Goal: Information Seeking & Learning: Learn about a topic

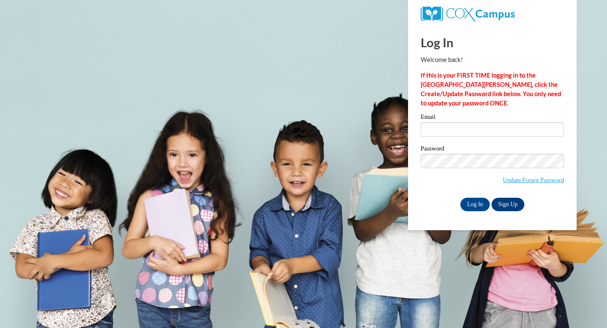
type input "achane19@students.kennesaw.edu"
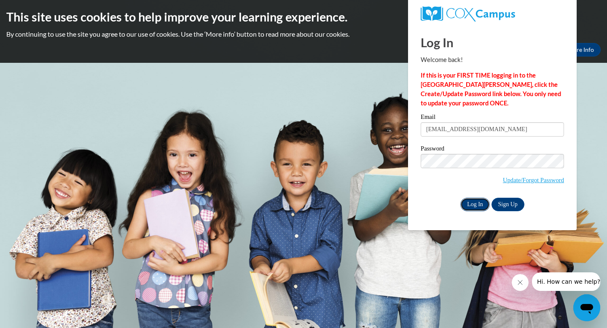
click at [471, 200] on input "Log In" at bounding box center [474, 204] width 29 height 13
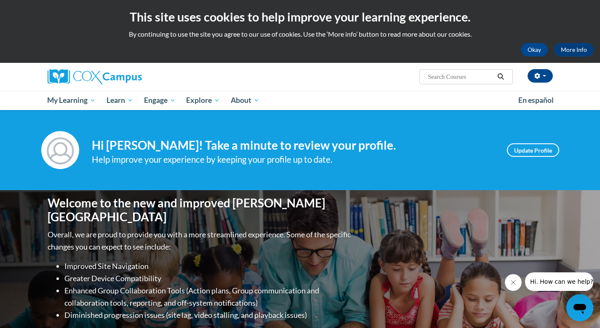
scroll to position [228, 0]
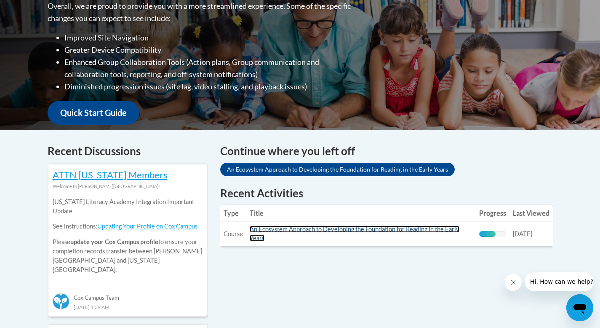
click at [410, 226] on link "An Ecosystem Approach to Developing the Foundation for Reading in the Early Yea…" at bounding box center [355, 233] width 210 height 16
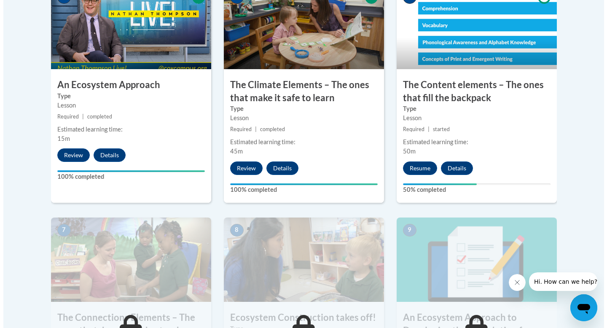
scroll to position [554, 0]
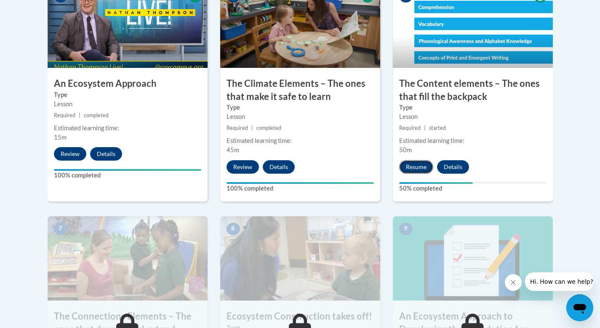
click at [420, 169] on button "Resume" at bounding box center [416, 166] width 34 height 13
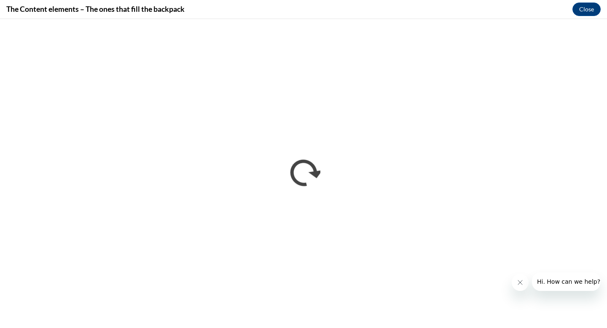
scroll to position [0, 0]
